Goal: Communication & Community: Answer question/provide support

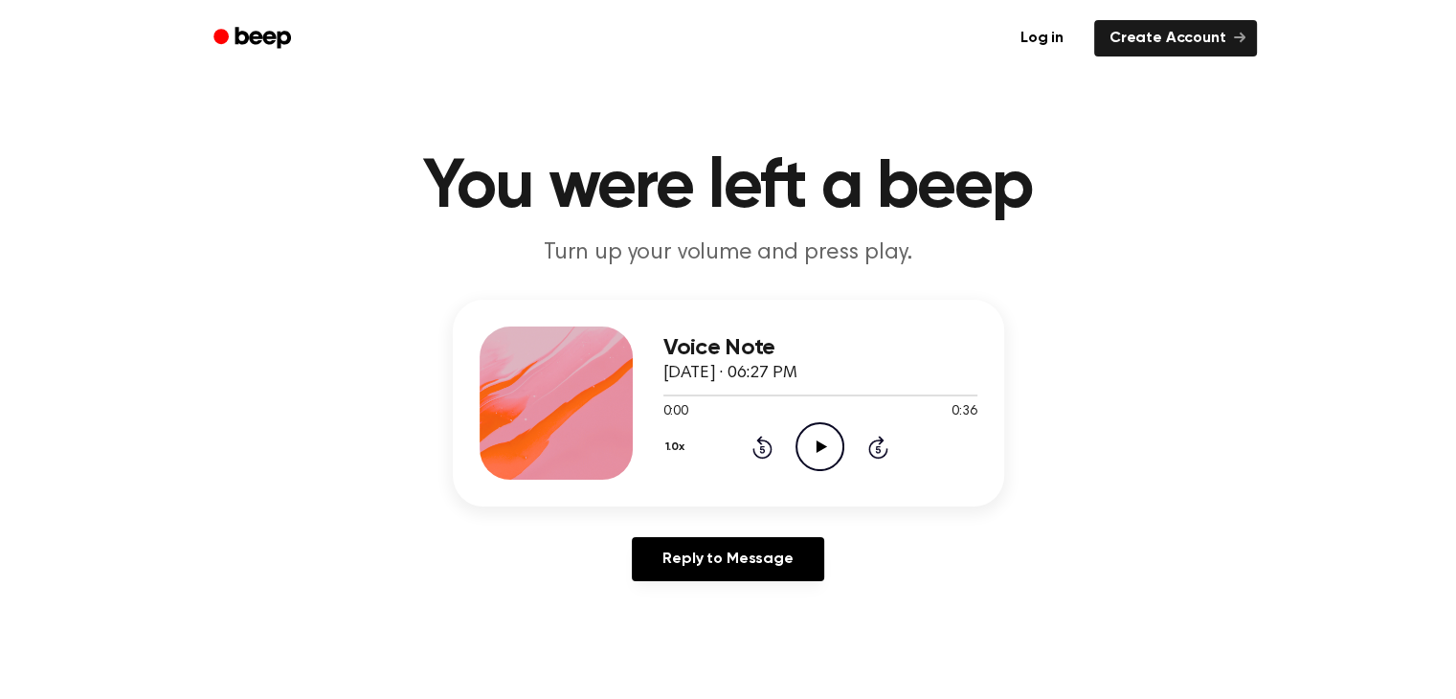
click at [819, 443] on icon at bounding box center [822, 446] width 11 height 12
click at [819, 445] on icon at bounding box center [822, 446] width 11 height 12
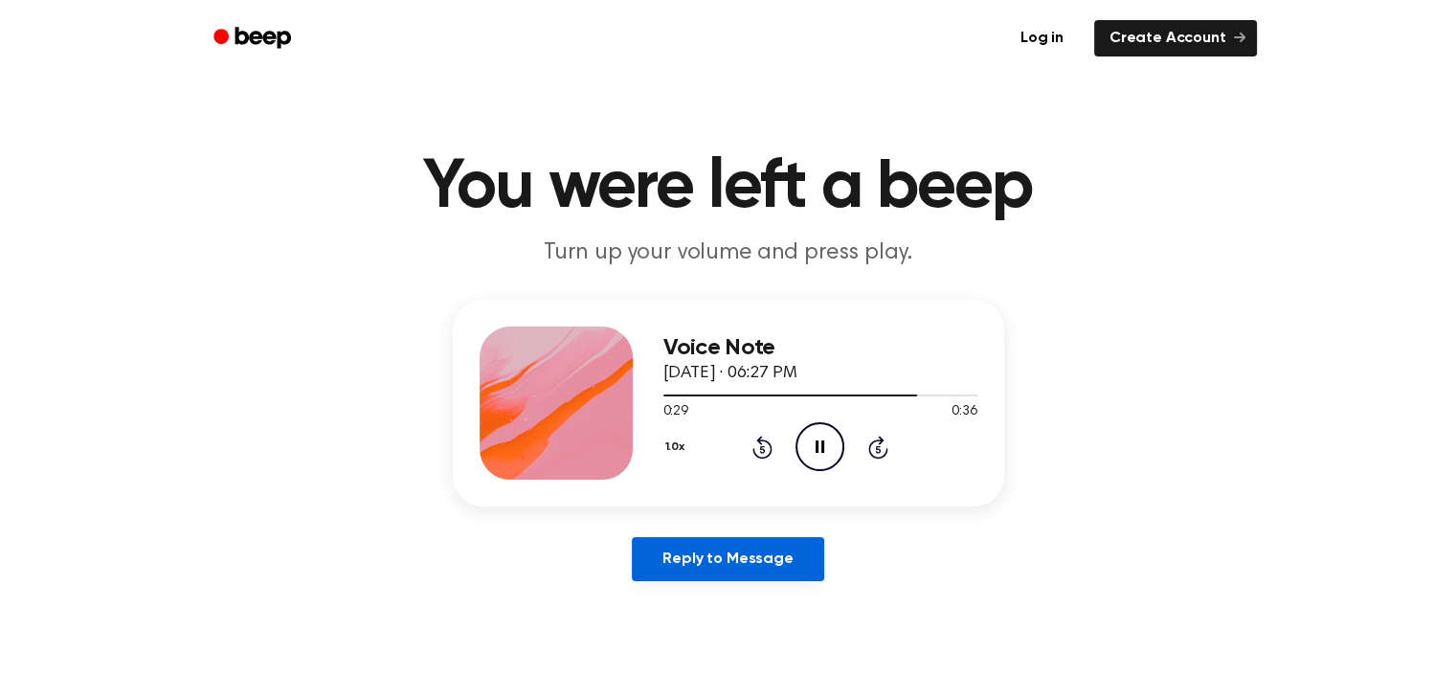
click at [737, 560] on link "Reply to Message" at bounding box center [727, 559] width 191 height 44
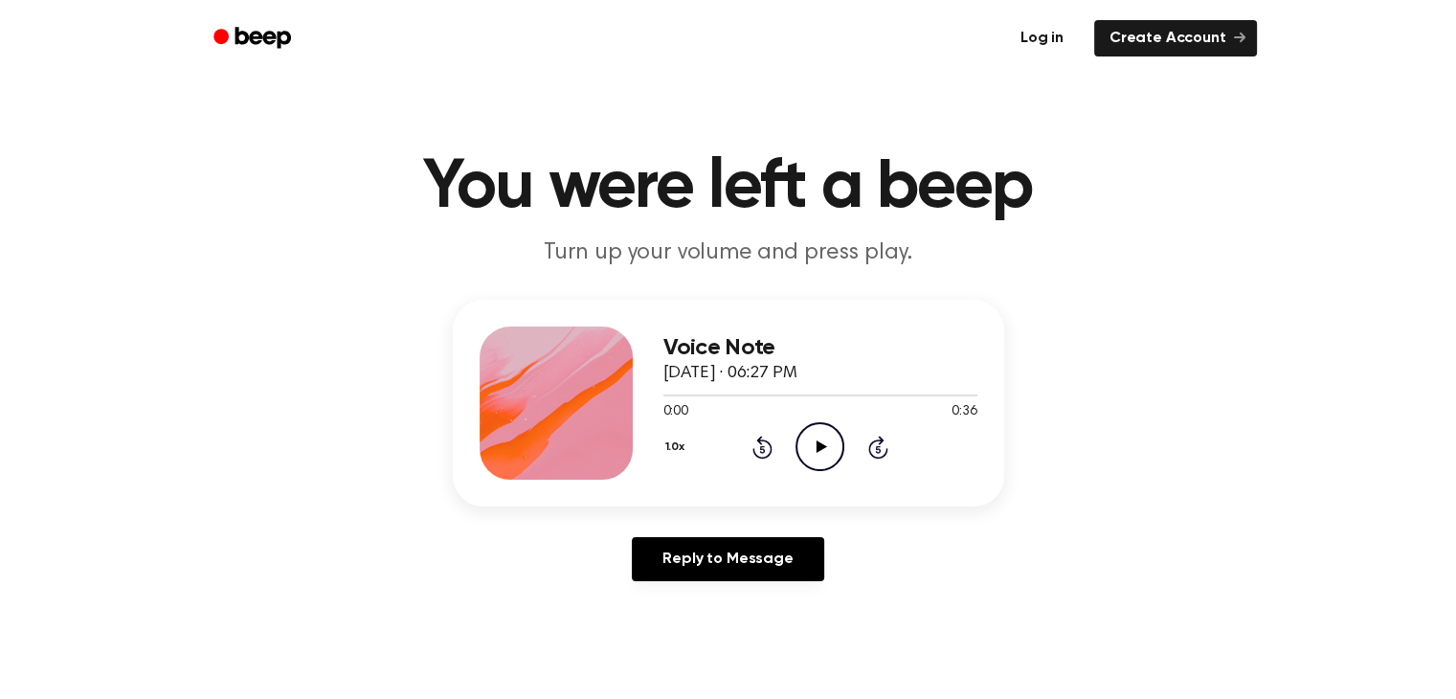
click at [1045, 35] on link "Log in" at bounding box center [1041, 38] width 81 height 44
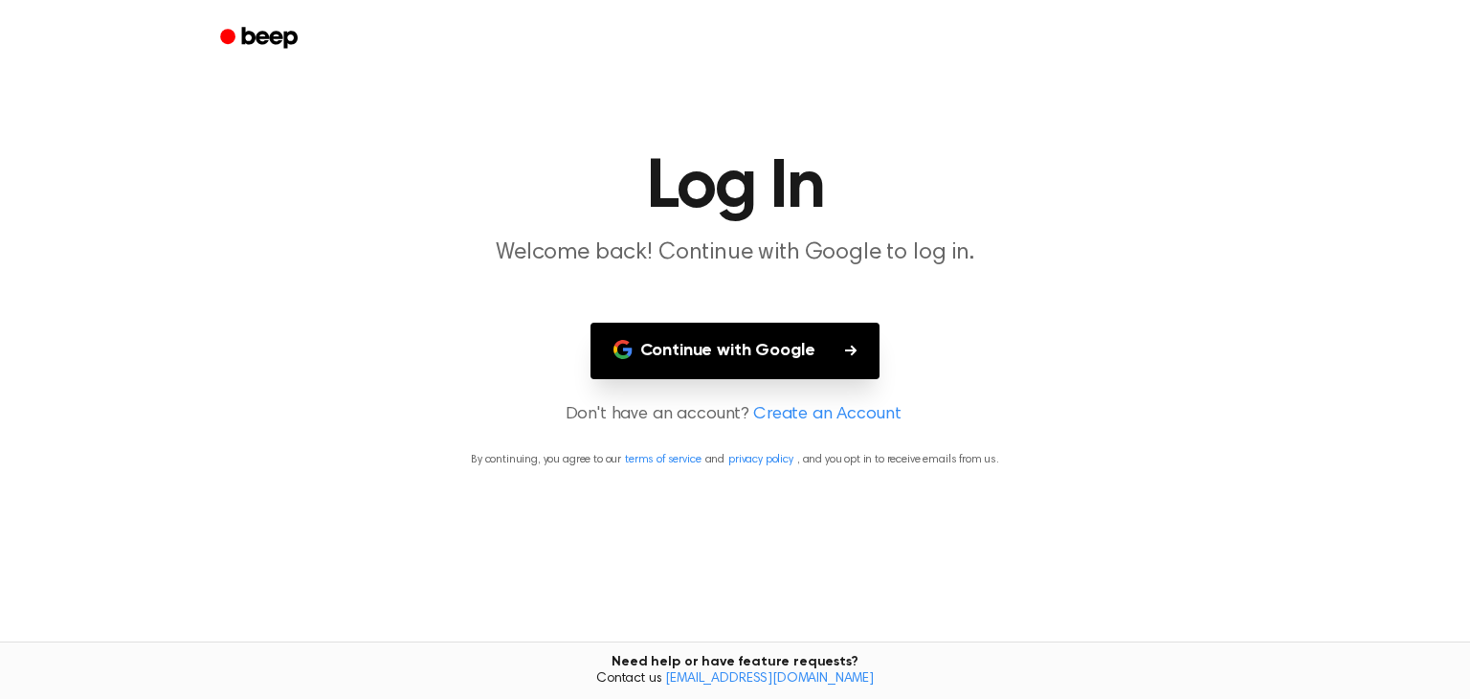
click at [753, 345] on button "Continue with Google" at bounding box center [736, 351] width 290 height 56
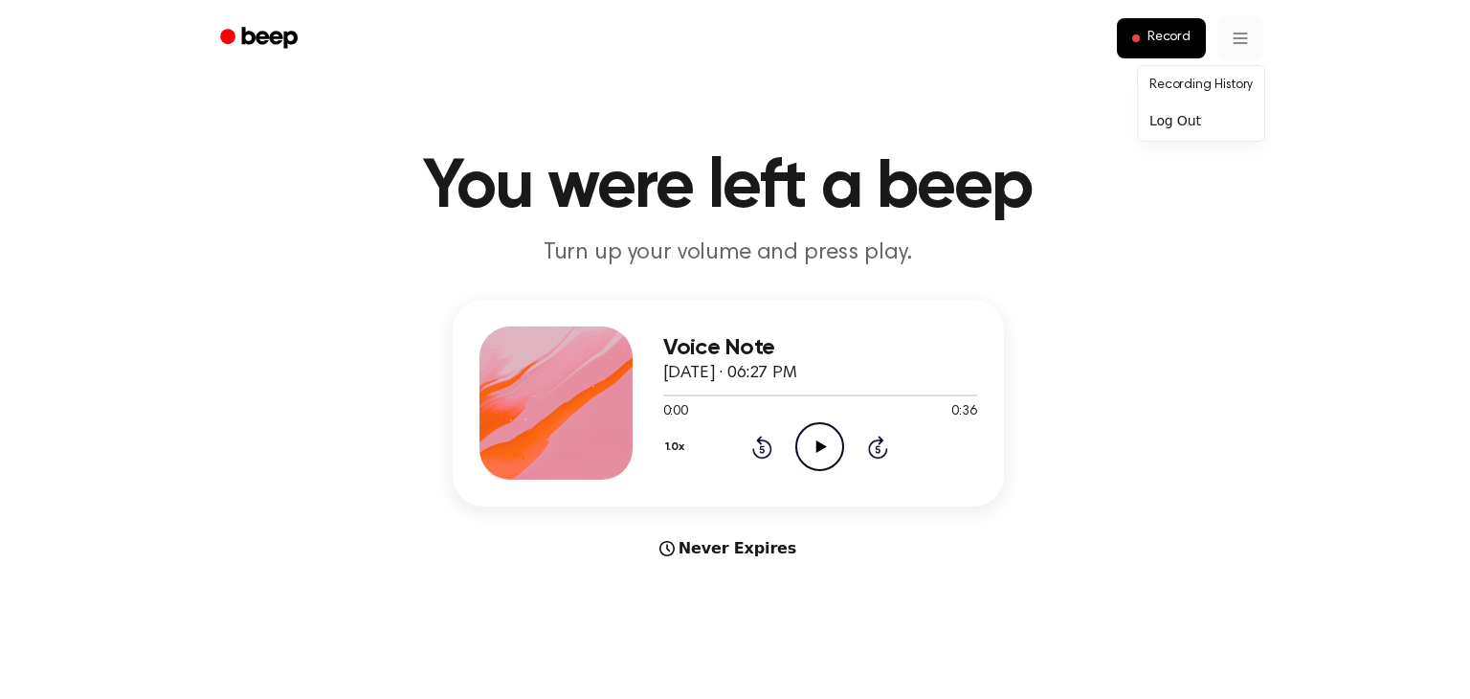
click at [1221, 85] on link "Recording History" at bounding box center [1201, 86] width 119 height 32
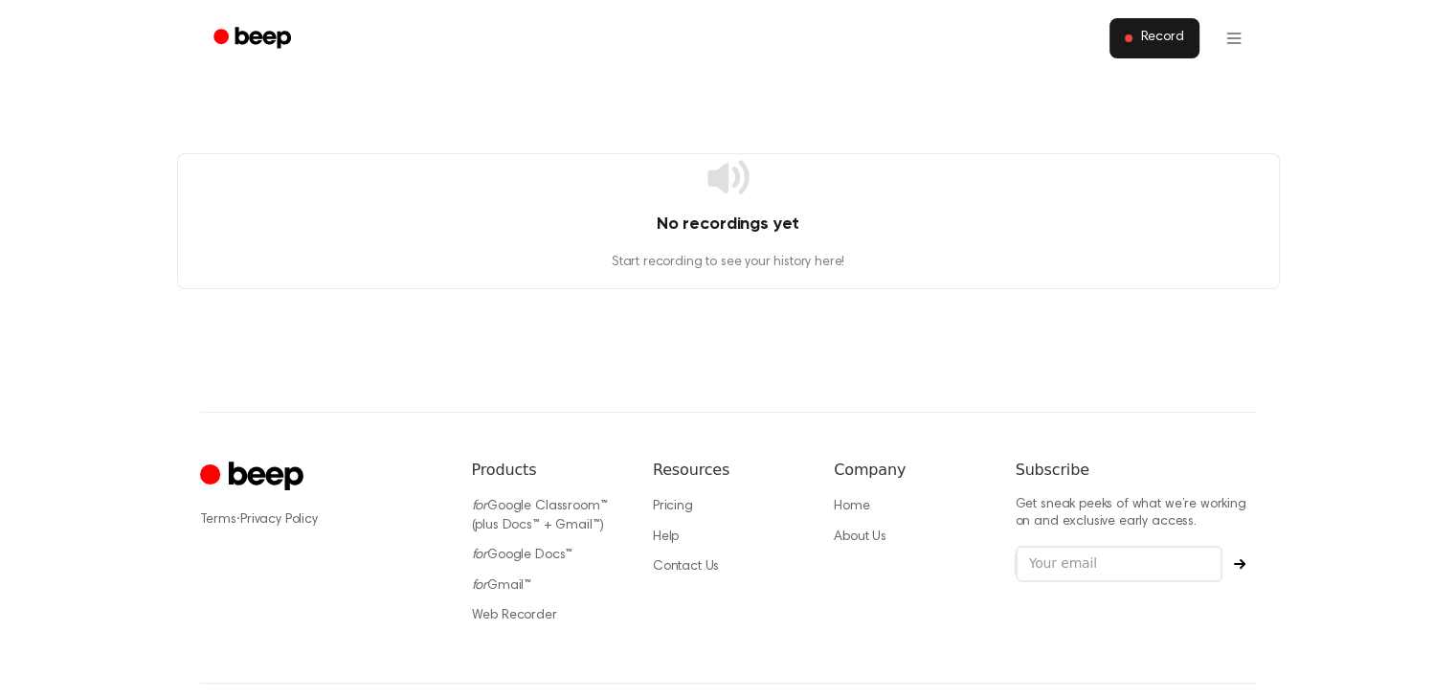
click at [1153, 39] on span "Record" at bounding box center [1161, 38] width 43 height 17
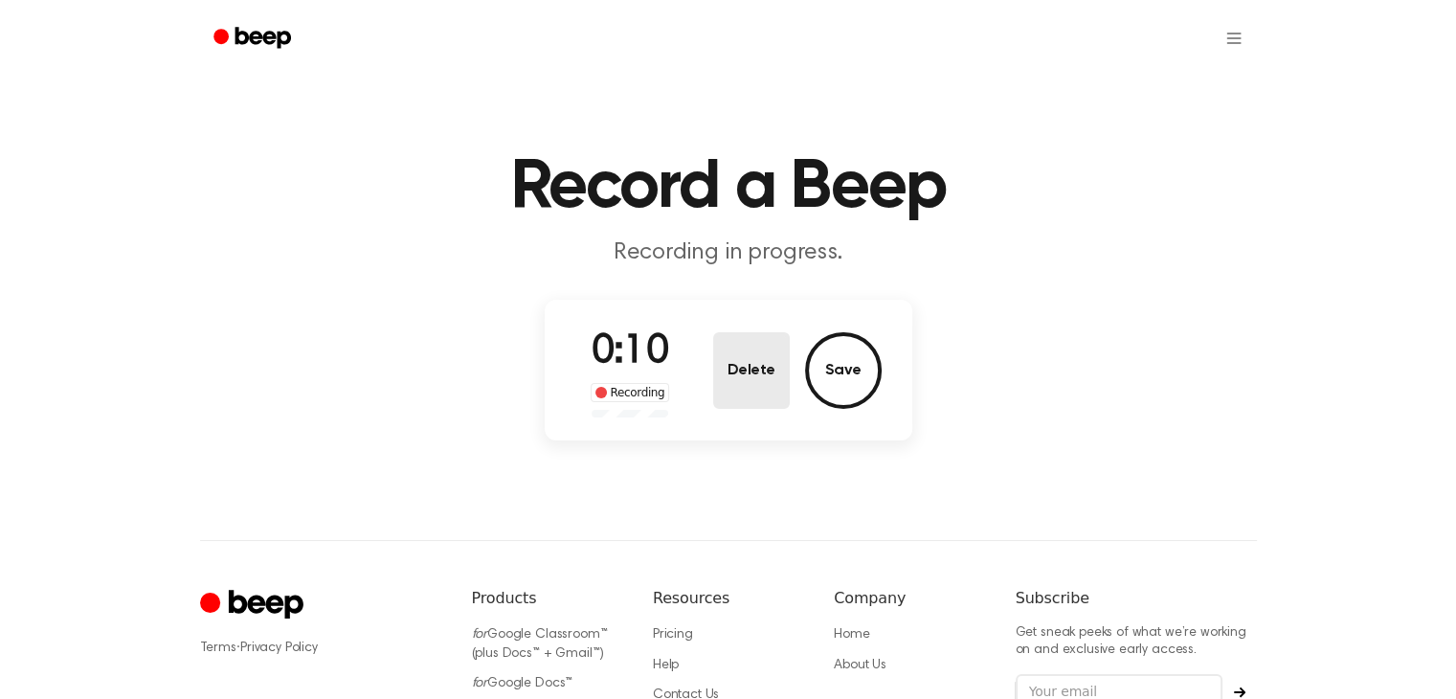
click at [758, 368] on button "Delete" at bounding box center [751, 370] width 77 height 77
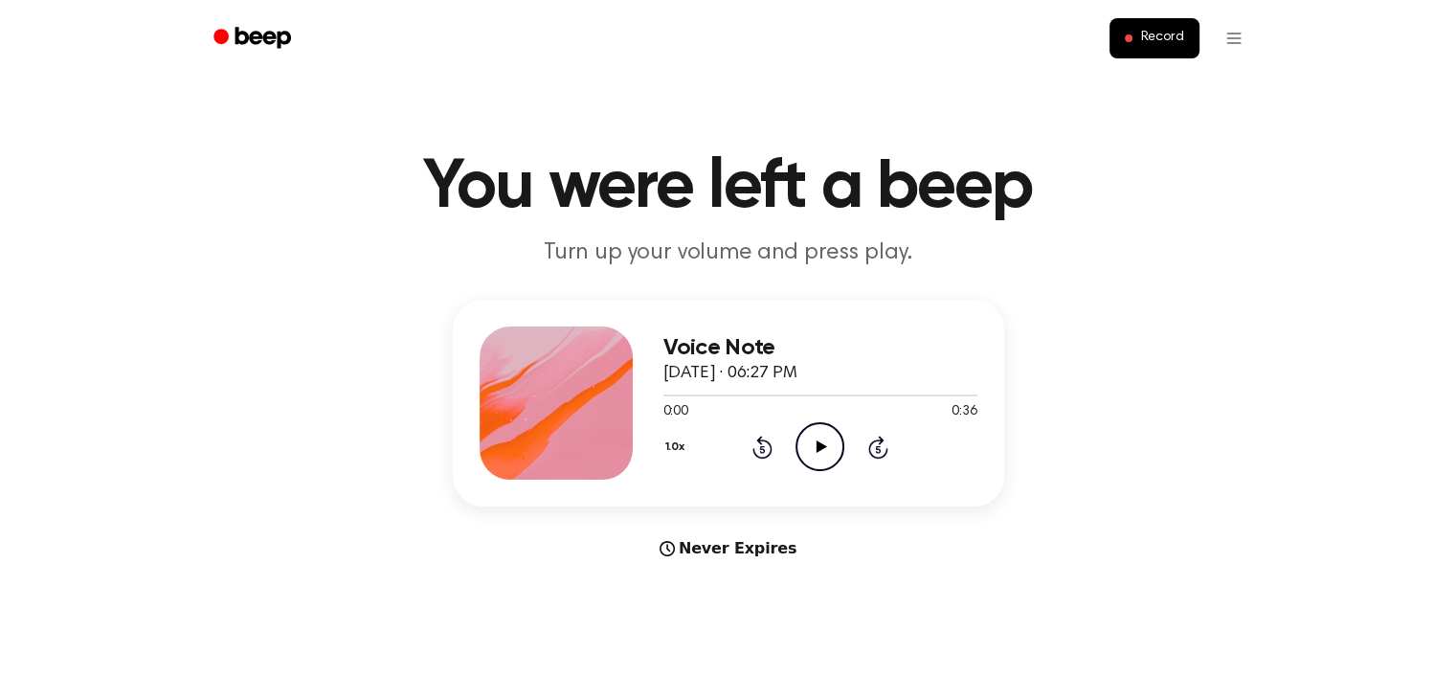
click at [819, 443] on icon at bounding box center [822, 446] width 11 height 12
click at [1161, 35] on span "Record" at bounding box center [1161, 38] width 43 height 17
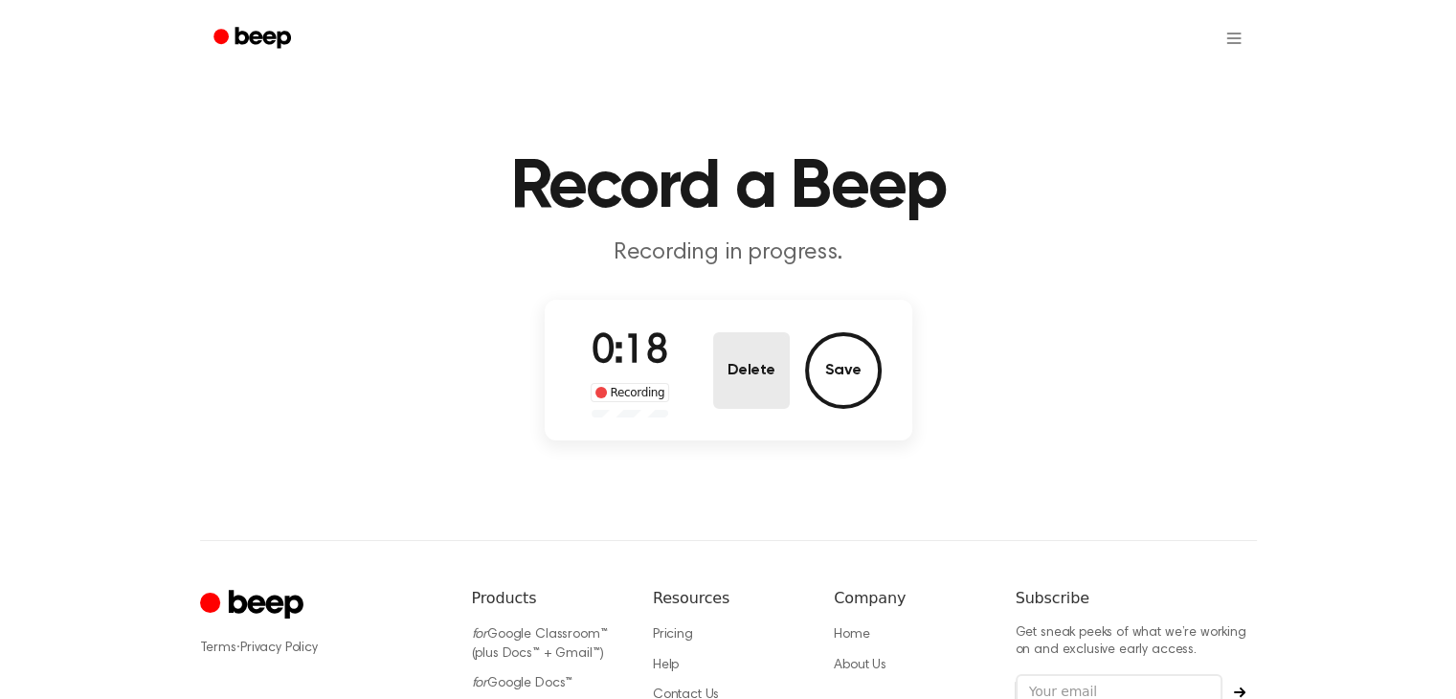
click at [751, 371] on button "Delete" at bounding box center [751, 370] width 77 height 77
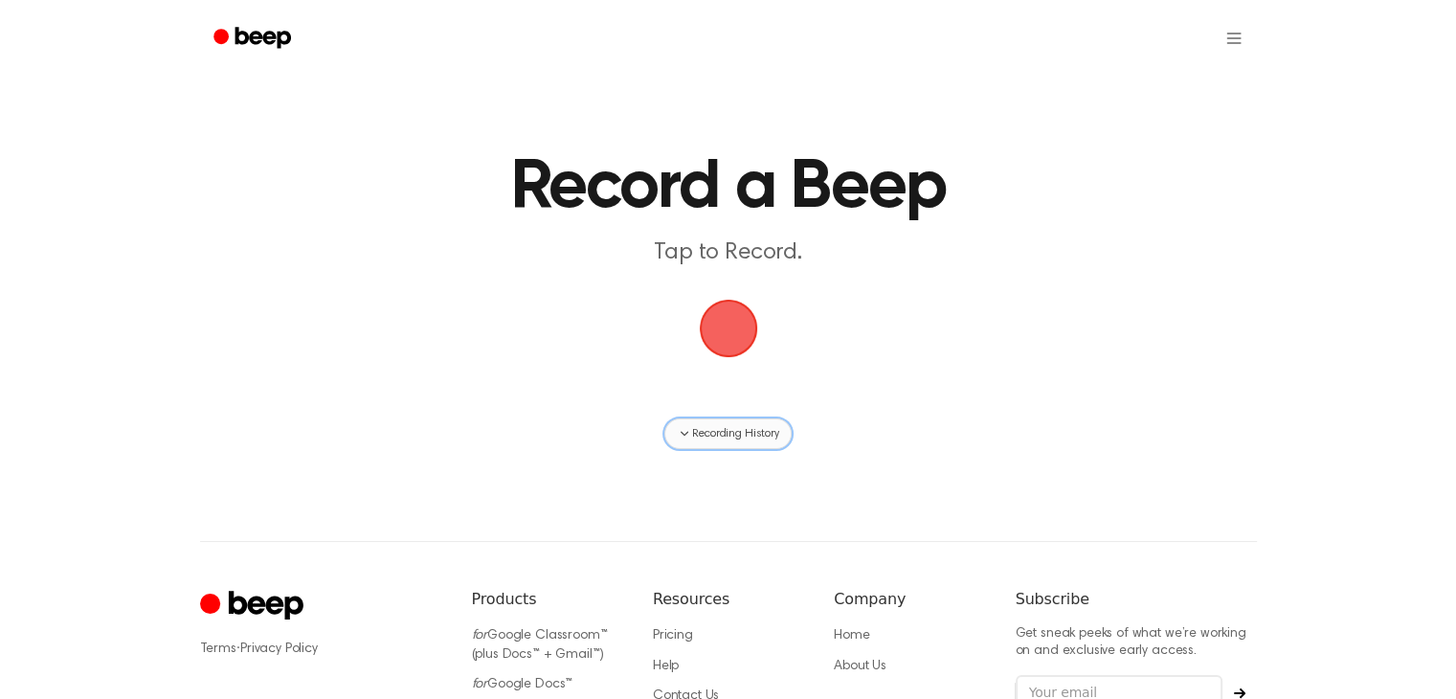
click at [731, 436] on span "Recording History" at bounding box center [735, 433] width 86 height 17
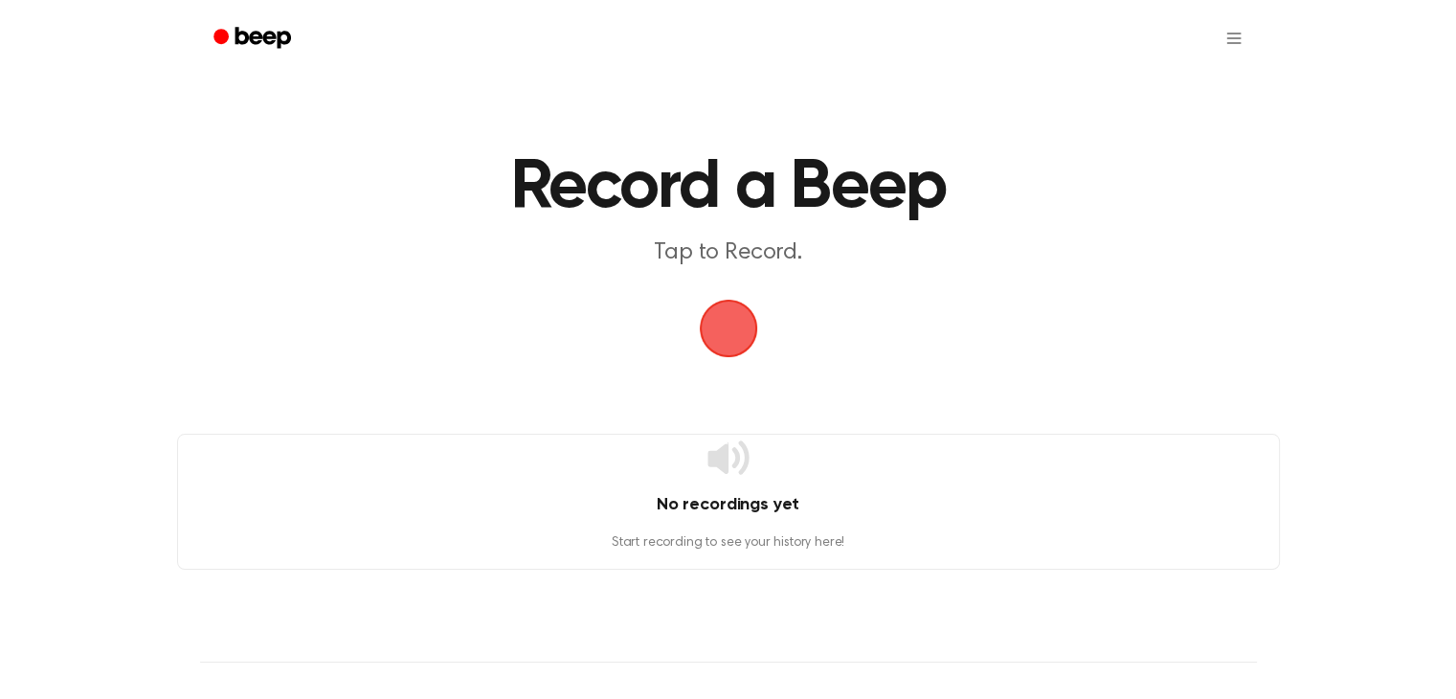
click at [732, 330] on span "button" at bounding box center [728, 328] width 84 height 84
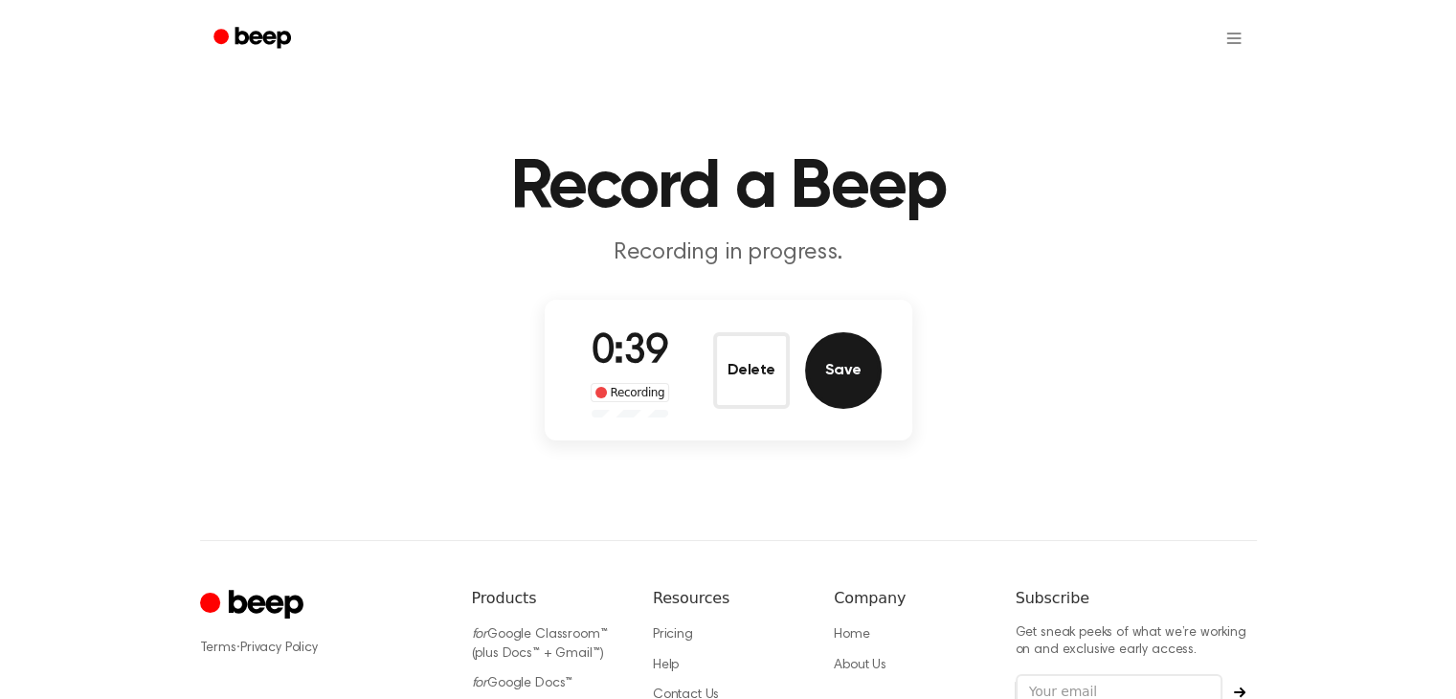
click at [837, 365] on button "Save" at bounding box center [843, 370] width 77 height 77
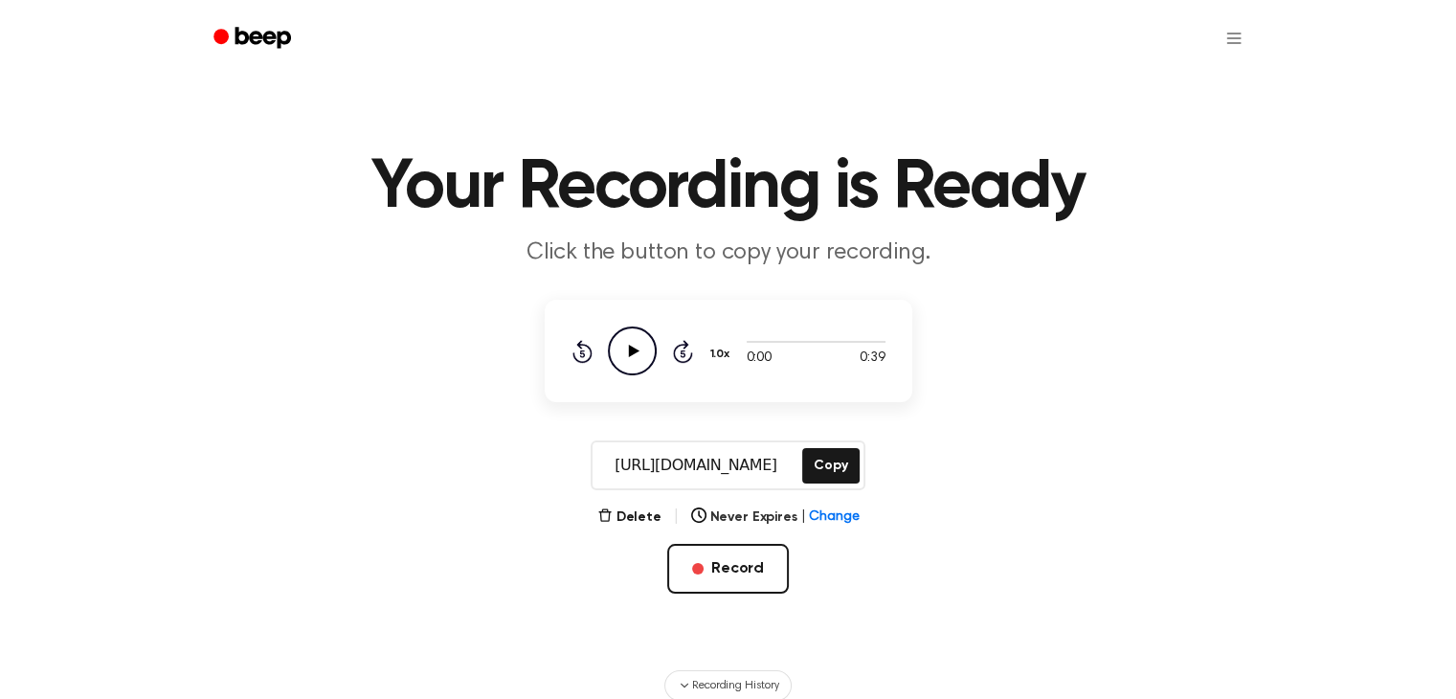
click at [630, 351] on icon at bounding box center [633, 351] width 11 height 12
click at [628, 351] on icon at bounding box center [632, 351] width 9 height 12
click at [628, 351] on icon at bounding box center [633, 351] width 11 height 12
click at [819, 462] on button "Copy" at bounding box center [830, 465] width 56 height 35
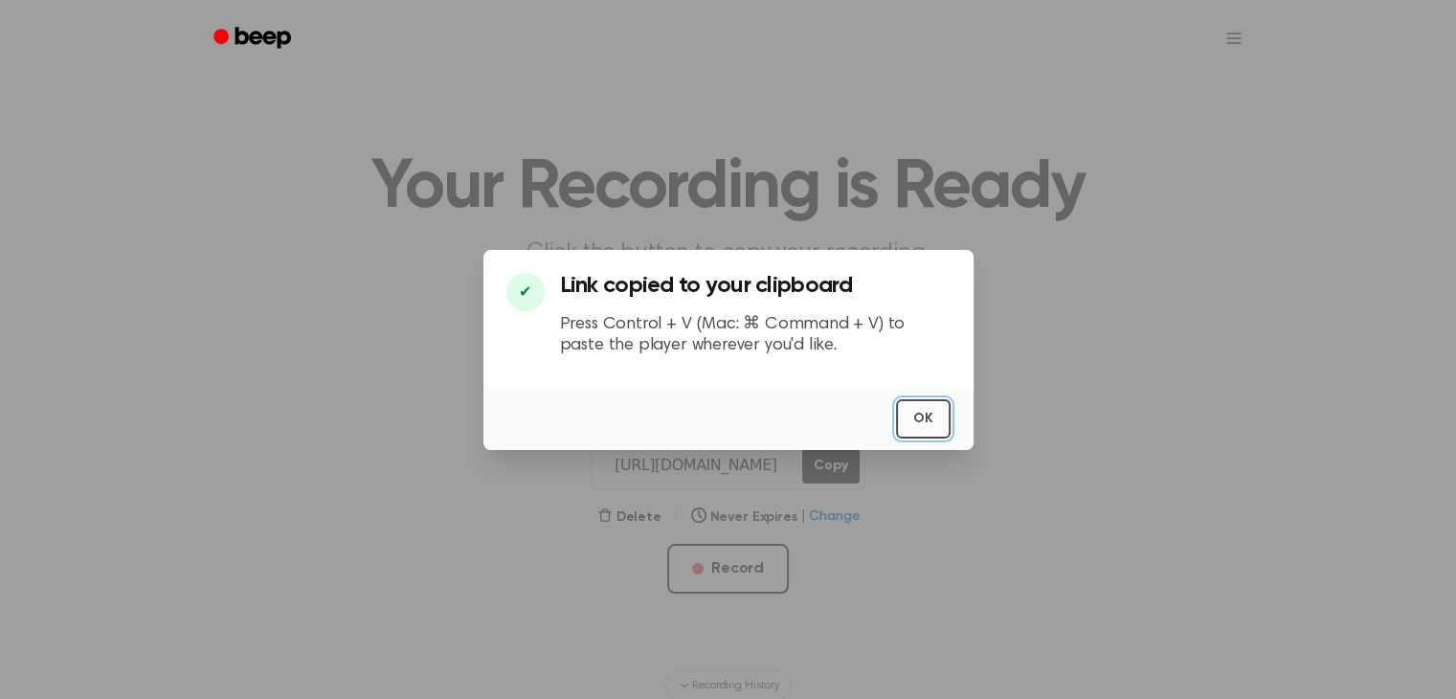
click at [936, 420] on button "OK" at bounding box center [923, 418] width 55 height 39
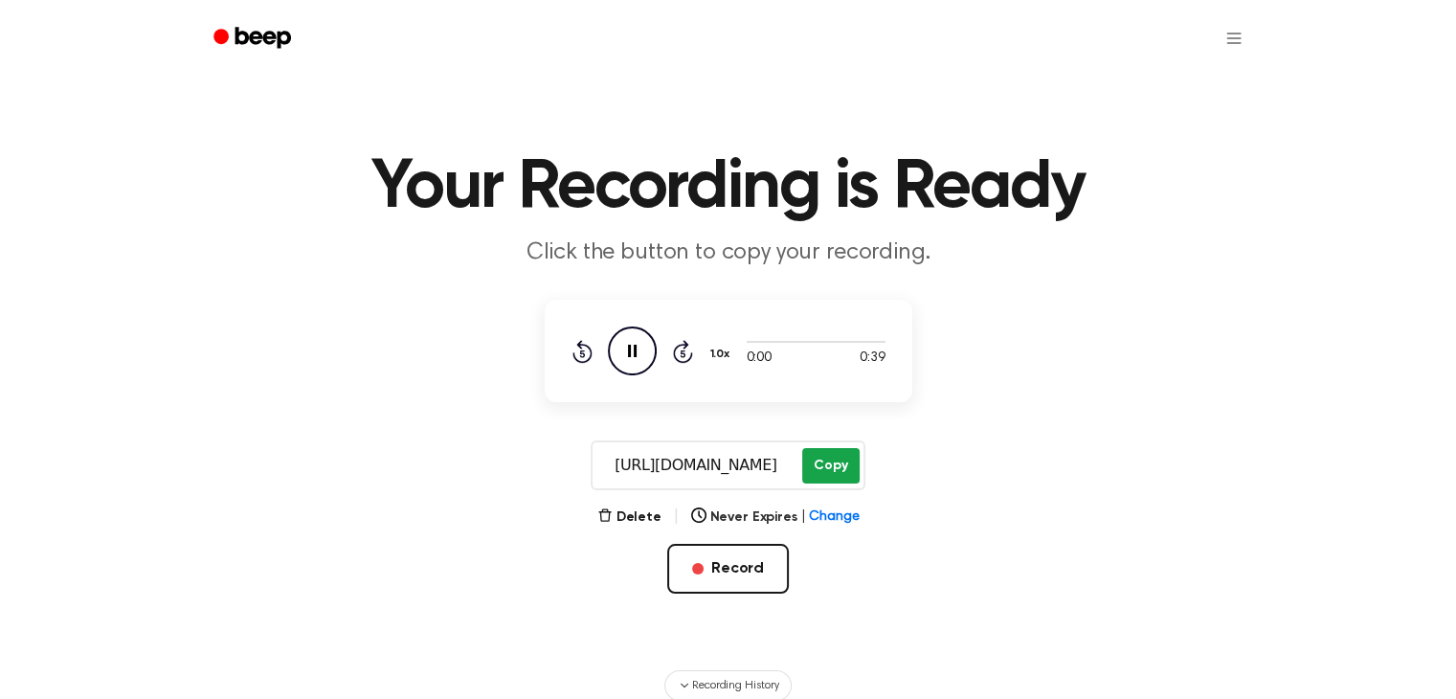
click at [823, 460] on button "Copy" at bounding box center [830, 465] width 56 height 35
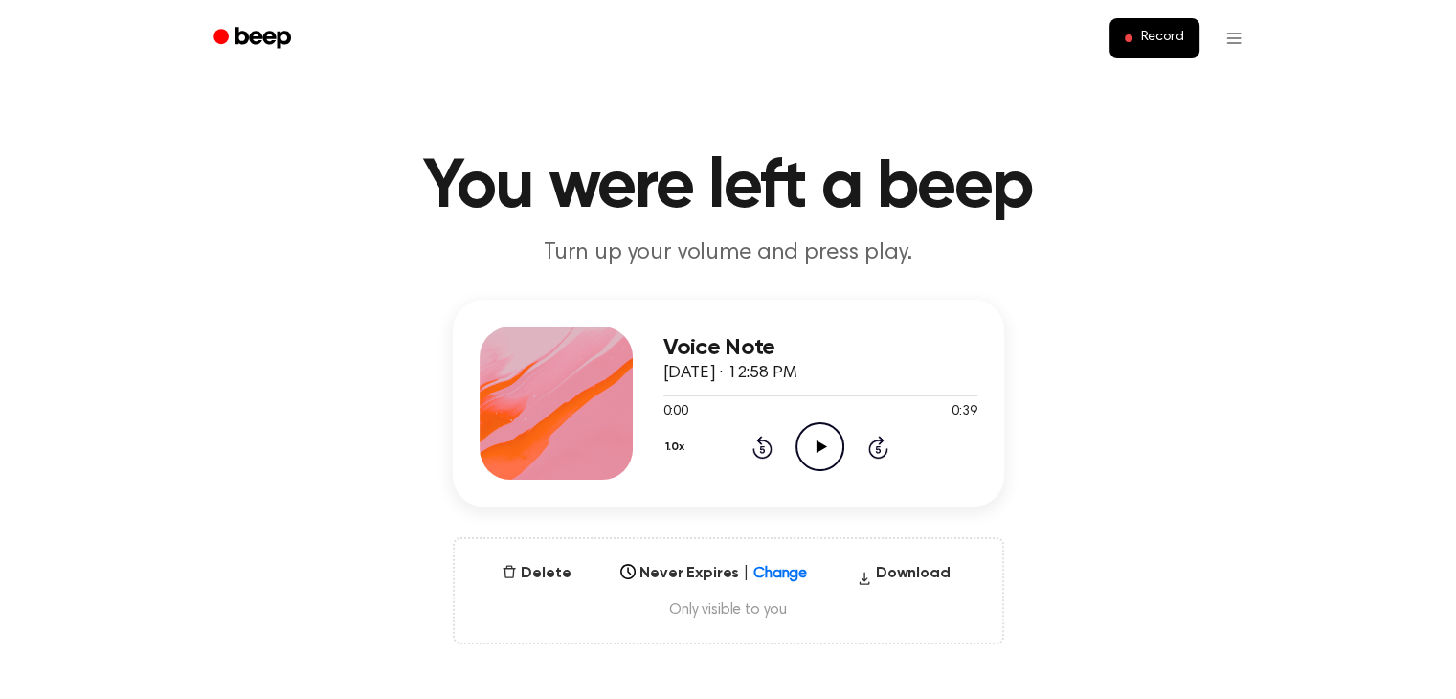
click at [817, 443] on icon at bounding box center [822, 446] width 11 height 12
